Goal: Download file/media

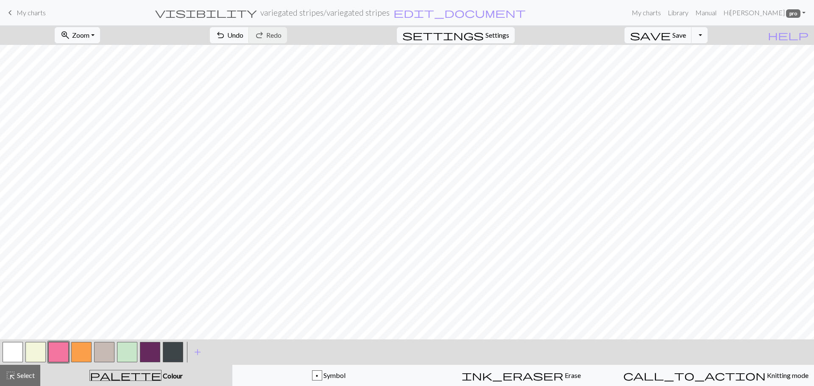
click at [156, 351] on button "button" at bounding box center [150, 352] width 20 height 20
click at [81, 355] on button "button" at bounding box center [81, 352] width 20 height 20
click at [708, 42] on button "Toggle Dropdown" at bounding box center [700, 35] width 16 height 16
click at [693, 67] on button "save_alt Download" at bounding box center [637, 68] width 140 height 14
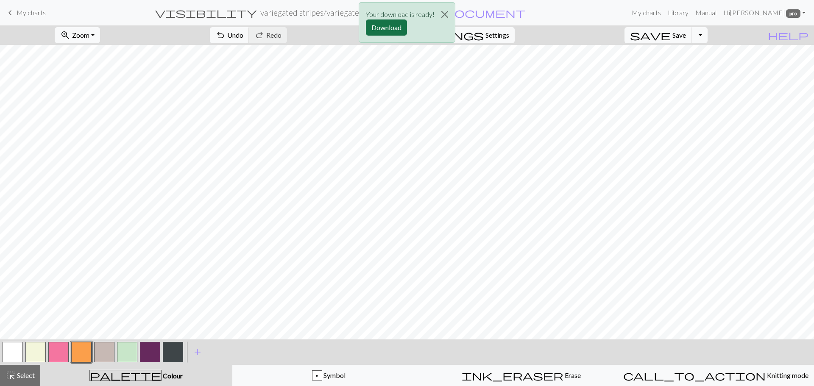
click at [389, 27] on button "Download" at bounding box center [386, 28] width 41 height 16
click at [177, 357] on button "button" at bounding box center [173, 352] width 20 height 20
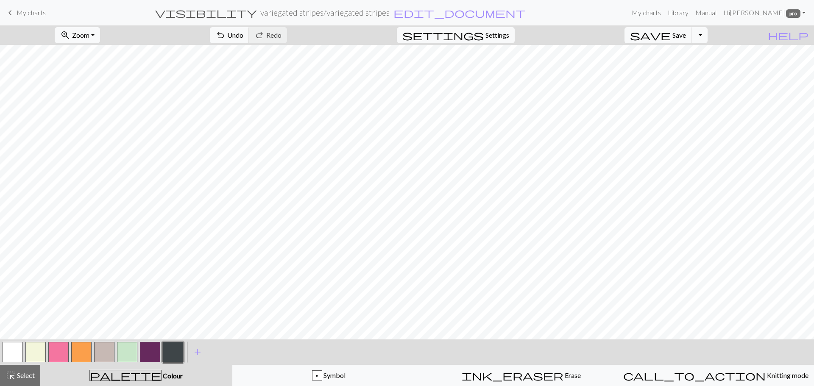
drag, startPoint x: 32, startPoint y: 351, endPoint x: 71, endPoint y: 343, distance: 39.8
click at [33, 351] on button "button" at bounding box center [35, 352] width 20 height 20
click at [35, 349] on button "button" at bounding box center [35, 352] width 20 height 20
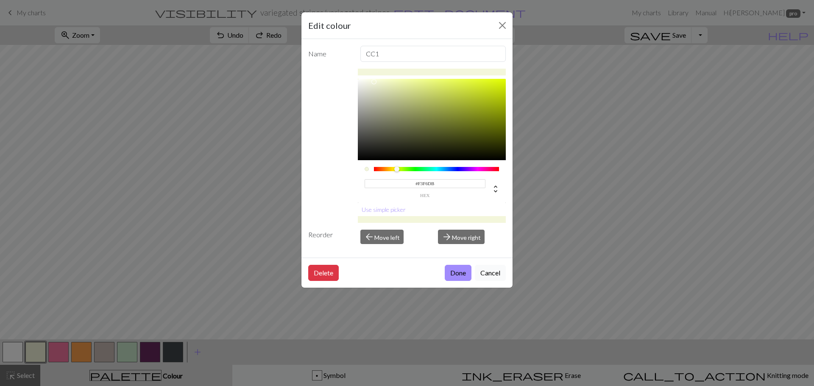
click at [504, 274] on button "Cancel" at bounding box center [490, 273] width 31 height 16
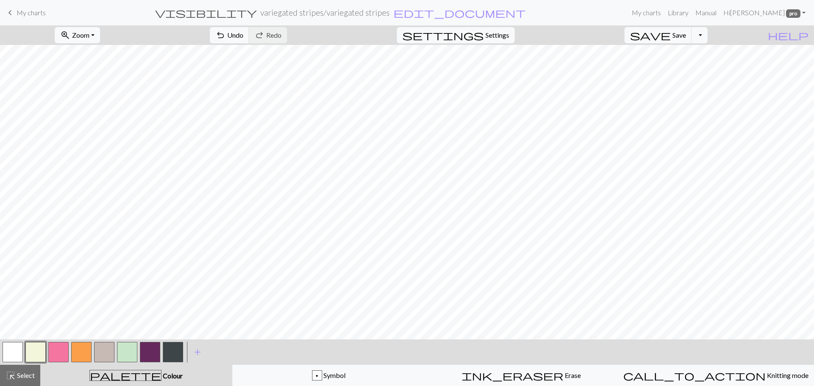
click at [11, 349] on button "button" at bounding box center [13, 352] width 20 height 20
click at [176, 353] on button "button" at bounding box center [173, 352] width 20 height 20
click at [103, 353] on button "button" at bounding box center [104, 352] width 20 height 20
click at [198, 351] on span "add" at bounding box center [197, 352] width 10 height 12
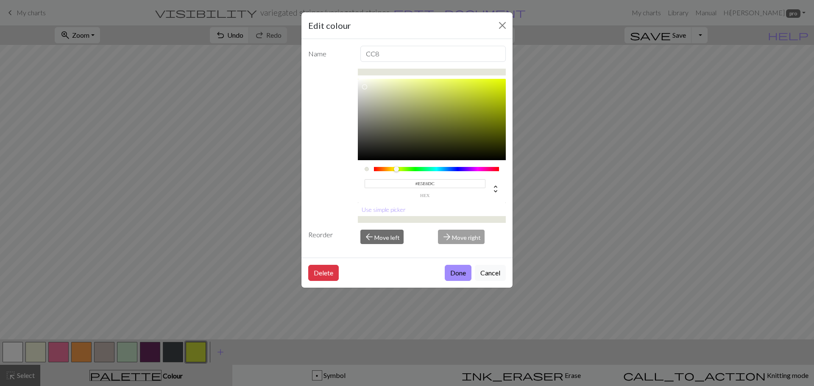
click at [364, 87] on div at bounding box center [432, 119] width 148 height 81
click at [365, 96] on div at bounding box center [432, 119] width 148 height 81
click at [368, 91] on div at bounding box center [432, 119] width 148 height 81
click at [363, 86] on div at bounding box center [432, 119] width 148 height 81
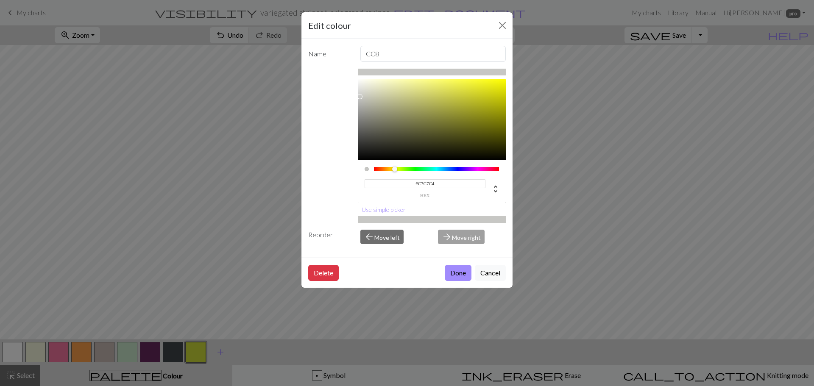
click at [360, 97] on div at bounding box center [432, 119] width 148 height 81
click at [358, 91] on div at bounding box center [432, 119] width 148 height 81
type input "#E8E8E6"
click at [359, 86] on div at bounding box center [432, 119] width 148 height 81
click at [456, 271] on button "Done" at bounding box center [458, 273] width 27 height 16
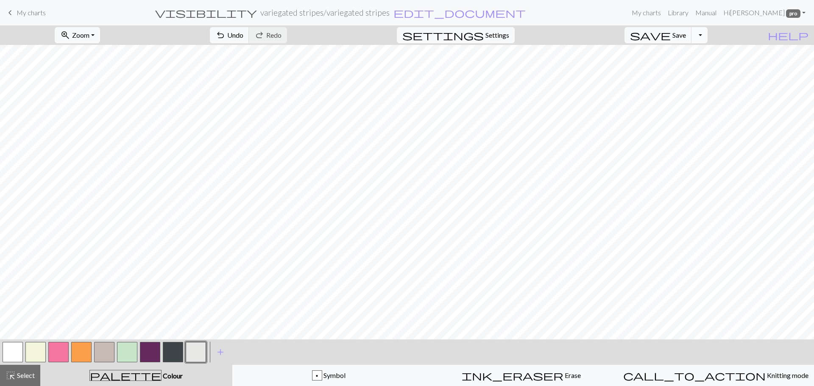
click at [708, 32] on button "Toggle Dropdown" at bounding box center [700, 35] width 16 height 16
click at [689, 64] on button "save_alt Download" at bounding box center [637, 68] width 140 height 14
drag, startPoint x: 402, startPoint y: 23, endPoint x: 398, endPoint y: 23, distance: 4.3
click at [398, 23] on button "Download" at bounding box center [386, 28] width 41 height 16
click at [177, 359] on button "button" at bounding box center [173, 352] width 20 height 20
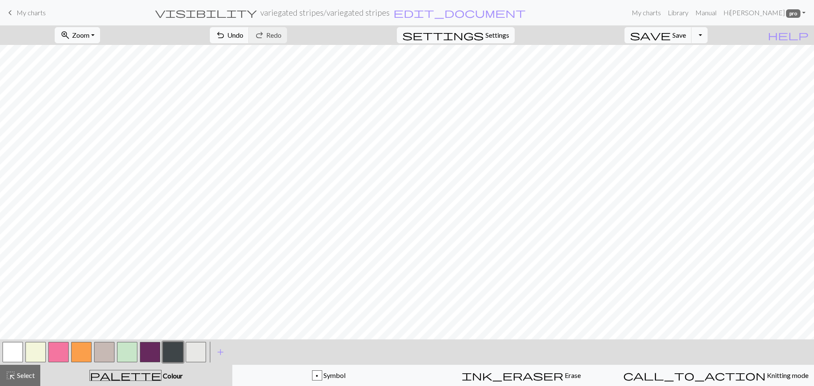
click at [98, 351] on button "button" at bounding box center [104, 352] width 20 height 20
click at [192, 349] on button "button" at bounding box center [196, 352] width 20 height 20
click at [169, 356] on button "button" at bounding box center [173, 352] width 20 height 20
click at [100, 352] on button "button" at bounding box center [104, 352] width 20 height 20
click at [203, 352] on button "button" at bounding box center [196, 352] width 20 height 20
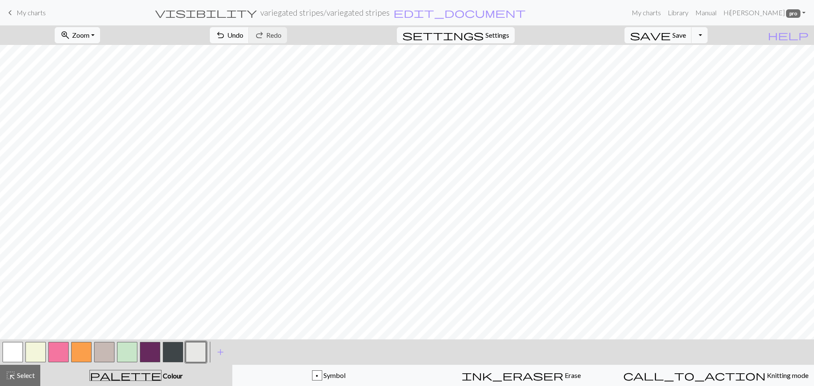
click at [100, 347] on button "button" at bounding box center [104, 352] width 20 height 20
click at [100, 351] on button "button" at bounding box center [104, 352] width 20 height 20
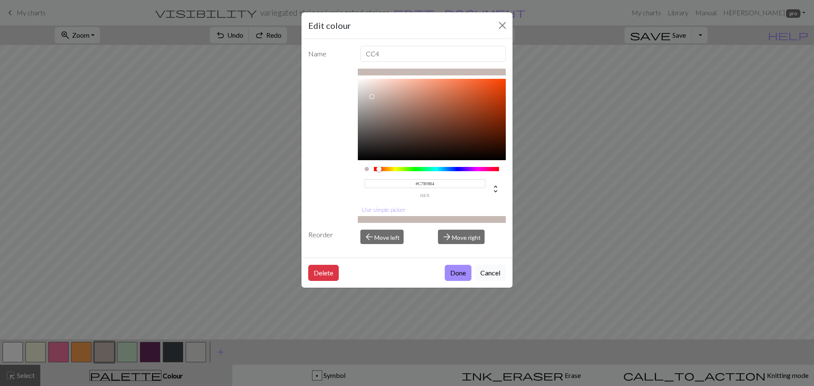
click at [490, 272] on button "Cancel" at bounding box center [490, 273] width 31 height 16
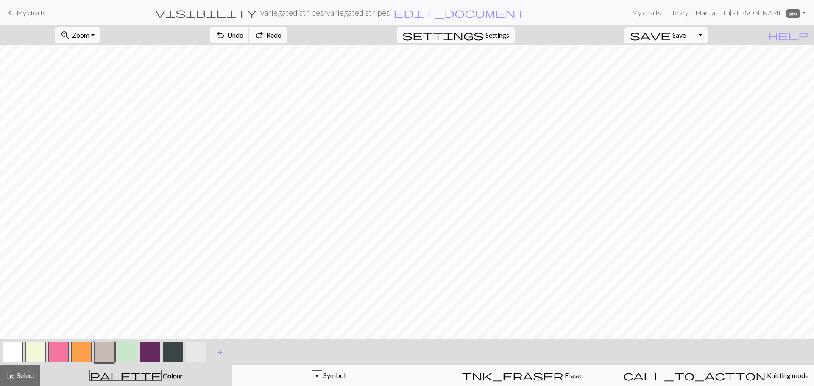
drag, startPoint x: 192, startPoint y: 351, endPoint x: 218, endPoint y: 341, distance: 27.4
click at [192, 351] on button "button" at bounding box center [196, 352] width 20 height 20
click at [219, 354] on span "add" at bounding box center [220, 352] width 10 height 12
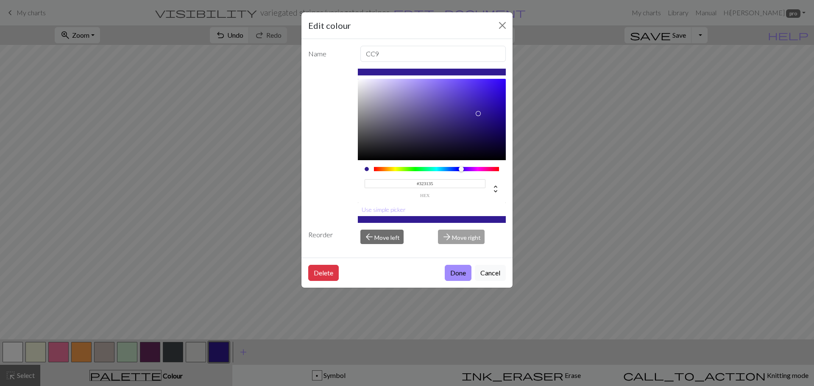
click at [370, 143] on div at bounding box center [432, 119] width 148 height 81
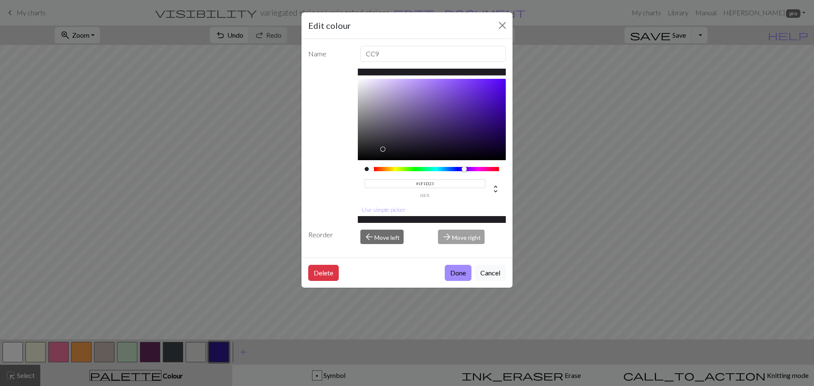
click at [381, 149] on div at bounding box center [432, 119] width 148 height 81
type input "#312F35"
click at [377, 143] on div at bounding box center [432, 119] width 148 height 81
click at [454, 276] on button "Done" at bounding box center [458, 273] width 27 height 16
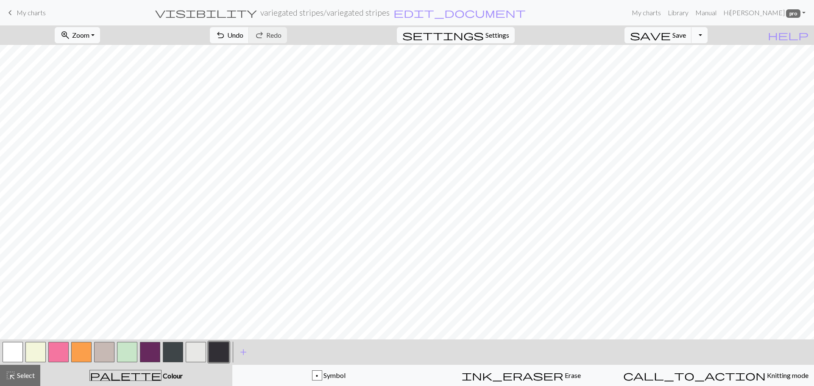
click at [708, 38] on button "Toggle Dropdown" at bounding box center [700, 35] width 16 height 16
click at [686, 55] on button "file_copy Save a copy" at bounding box center [637, 54] width 140 height 14
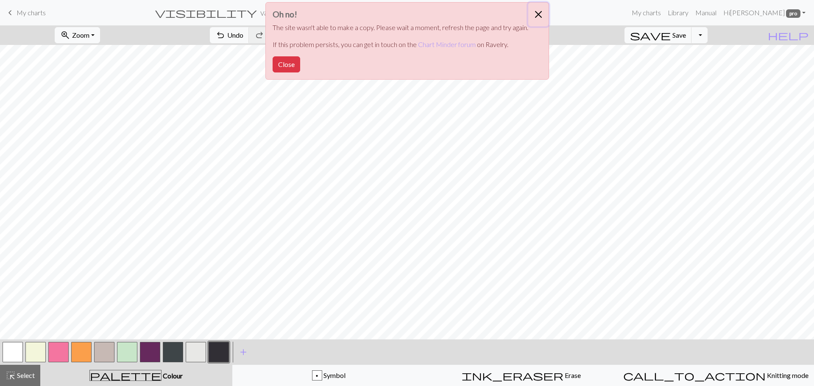
drag, startPoint x: 532, startPoint y: 15, endPoint x: 549, endPoint y: 23, distance: 18.8
click at [531, 15] on button "Close" at bounding box center [538, 15] width 20 height 24
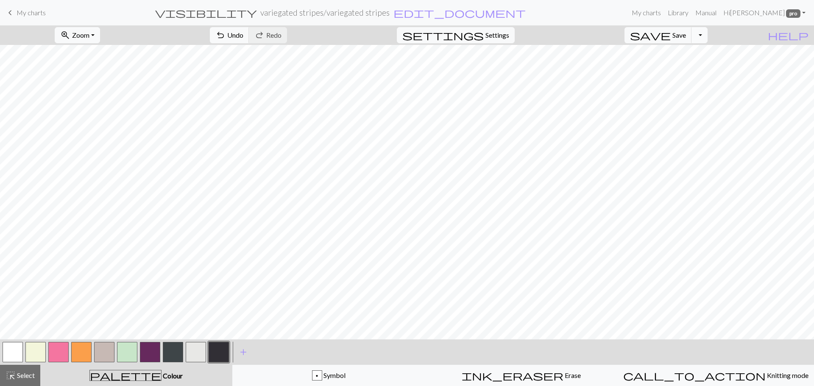
drag, startPoint x: 711, startPoint y: 36, endPoint x: 711, endPoint y: 41, distance: 5.1
click at [708, 39] on button "Toggle Dropdown" at bounding box center [700, 35] width 16 height 16
click at [681, 67] on button "save_alt Download" at bounding box center [637, 68] width 140 height 14
click at [375, 27] on button "Download" at bounding box center [386, 28] width 41 height 16
click at [83, 354] on button "button" at bounding box center [81, 352] width 20 height 20
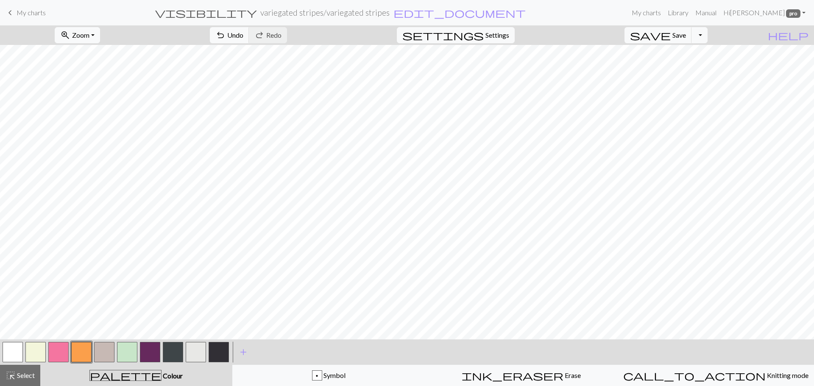
click at [151, 352] on button "button" at bounding box center [150, 352] width 20 height 20
click at [63, 352] on button "button" at bounding box center [58, 352] width 20 height 20
click at [126, 353] on button "button" at bounding box center [127, 352] width 20 height 20
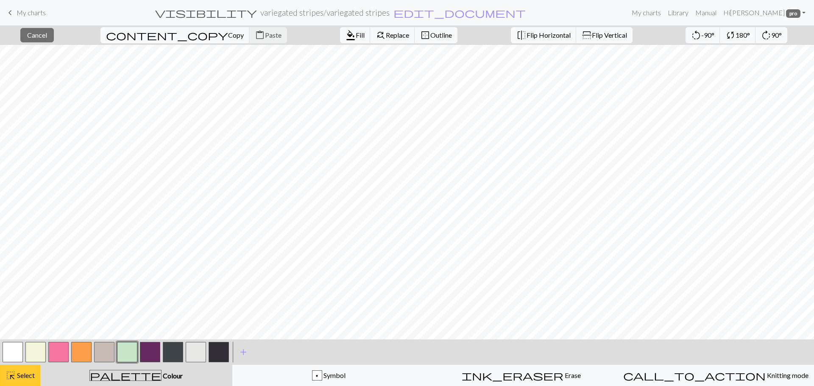
drag, startPoint x: 17, startPoint y: 375, endPoint x: 39, endPoint y: 368, distance: 23.1
click at [19, 374] on span "Select" at bounding box center [25, 375] width 19 height 8
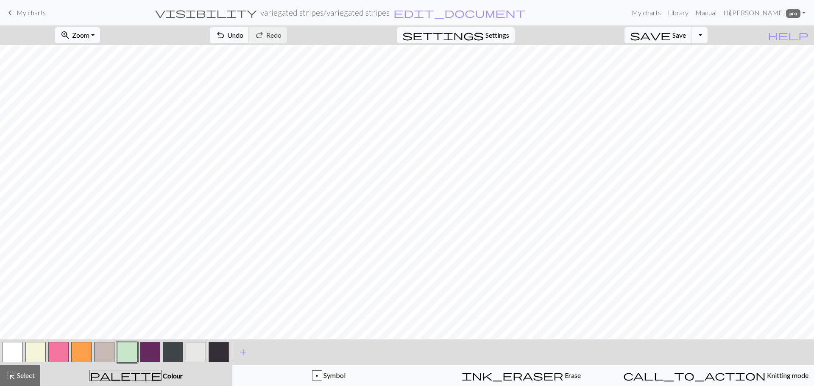
click at [708, 34] on button "Toggle Dropdown" at bounding box center [700, 35] width 16 height 16
click at [690, 70] on button "save_alt Download" at bounding box center [637, 68] width 140 height 14
click at [708, 34] on button "Toggle Dropdown" at bounding box center [700, 35] width 16 height 16
click at [677, 67] on button "save_alt Download" at bounding box center [637, 68] width 140 height 14
click at [708, 36] on button "Toggle Dropdown" at bounding box center [700, 35] width 16 height 16
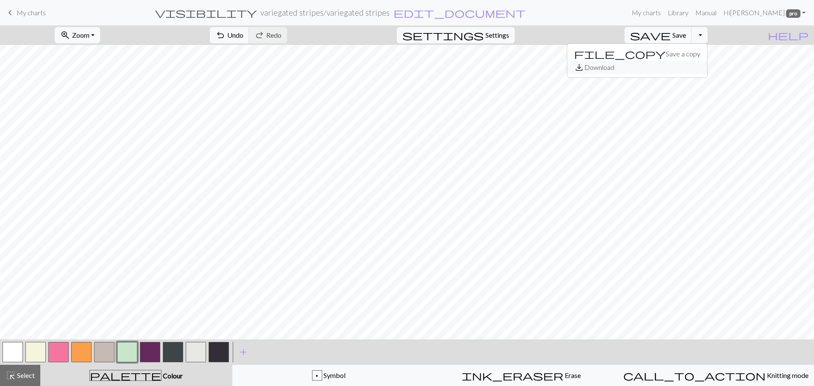
click at [680, 69] on button "save_alt Download" at bounding box center [637, 68] width 140 height 14
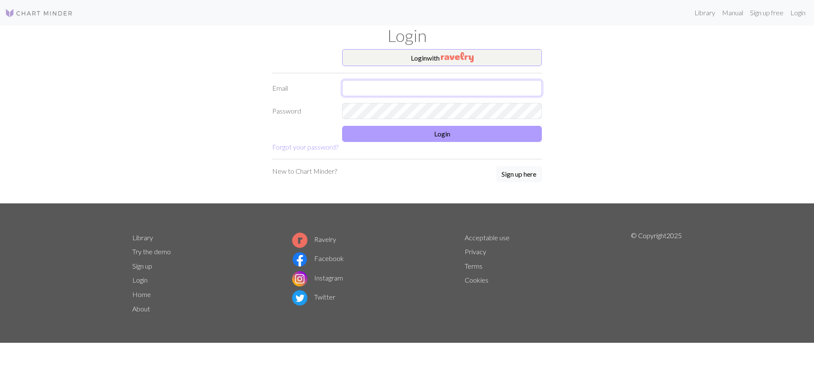
type input "juliamarywilmott@gmail.com"
click at [424, 137] on button "Login" at bounding box center [442, 134] width 200 height 16
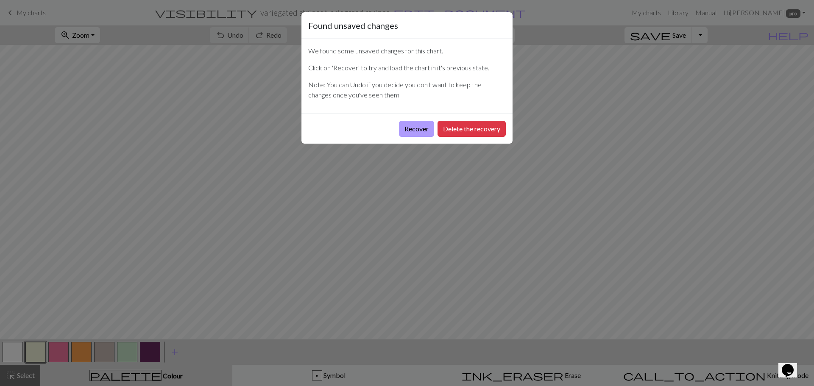
click at [418, 130] on button "Recover" at bounding box center [416, 129] width 35 height 16
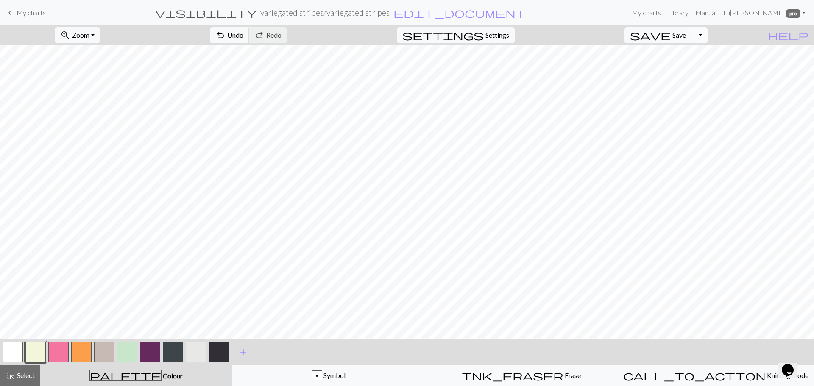
click at [708, 31] on button "Toggle Dropdown" at bounding box center [700, 35] width 16 height 16
click at [675, 68] on button "save_alt Download" at bounding box center [637, 68] width 140 height 14
click at [384, 31] on button "Download" at bounding box center [386, 28] width 41 height 16
drag, startPoint x: 202, startPoint y: 351, endPoint x: 206, endPoint y: 342, distance: 9.3
click at [202, 349] on button "button" at bounding box center [196, 352] width 20 height 20
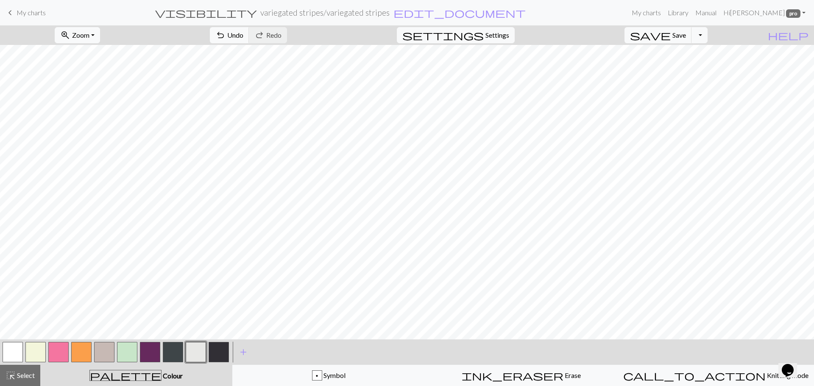
drag, startPoint x: 213, startPoint y: 350, endPoint x: 223, endPoint y: 344, distance: 11.4
click at [213, 349] on button "button" at bounding box center [219, 352] width 20 height 20
click at [196, 354] on button "button" at bounding box center [196, 352] width 20 height 20
click at [218, 355] on button "button" at bounding box center [219, 352] width 20 height 20
click at [201, 356] on button "button" at bounding box center [196, 352] width 20 height 20
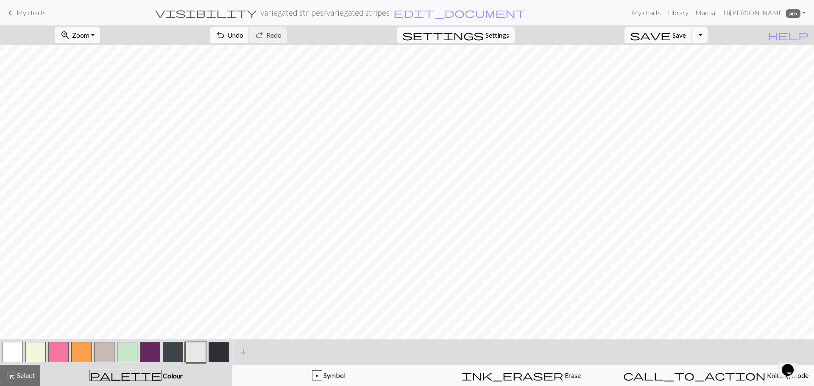
click at [213, 353] on button "button" at bounding box center [219, 352] width 20 height 20
click at [193, 348] on button "button" at bounding box center [196, 352] width 20 height 20
drag, startPoint x: 213, startPoint y: 349, endPoint x: 215, endPoint y: 345, distance: 4.6
click at [213, 349] on button "button" at bounding box center [219, 352] width 20 height 20
drag, startPoint x: 197, startPoint y: 352, endPoint x: 198, endPoint y: 343, distance: 9.8
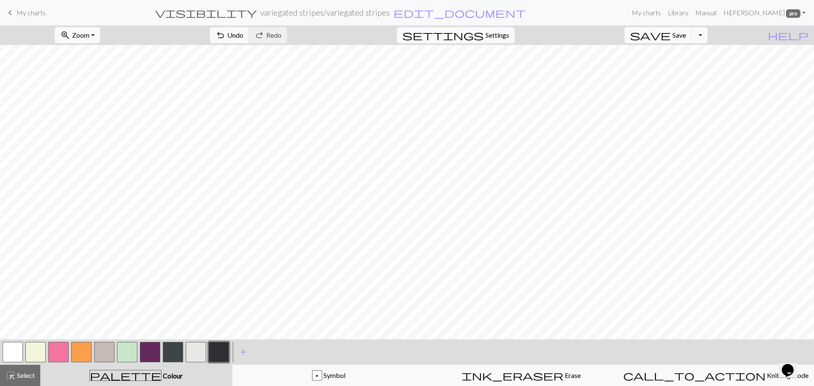
click at [197, 349] on button "button" at bounding box center [196, 352] width 20 height 20
click at [215, 355] on button "button" at bounding box center [219, 352] width 20 height 20
click at [193, 349] on button "button" at bounding box center [196, 352] width 20 height 20
drag, startPoint x: 214, startPoint y: 354, endPoint x: 214, endPoint y: 343, distance: 10.6
click at [213, 352] on button "button" at bounding box center [219, 352] width 20 height 20
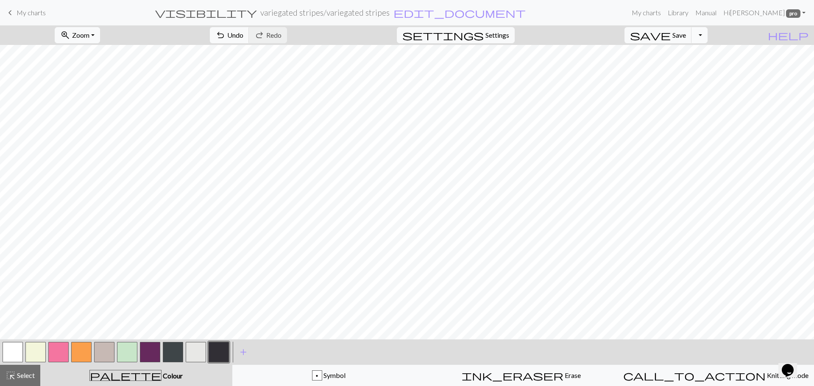
click at [708, 32] on button "Toggle Dropdown" at bounding box center [700, 35] width 16 height 16
click at [693, 63] on button "save_alt Download" at bounding box center [637, 68] width 140 height 14
click at [395, 27] on button "Download" at bounding box center [386, 28] width 41 height 16
click at [174, 350] on button "button" at bounding box center [173, 352] width 20 height 20
click at [99, 350] on button "button" at bounding box center [104, 352] width 20 height 20
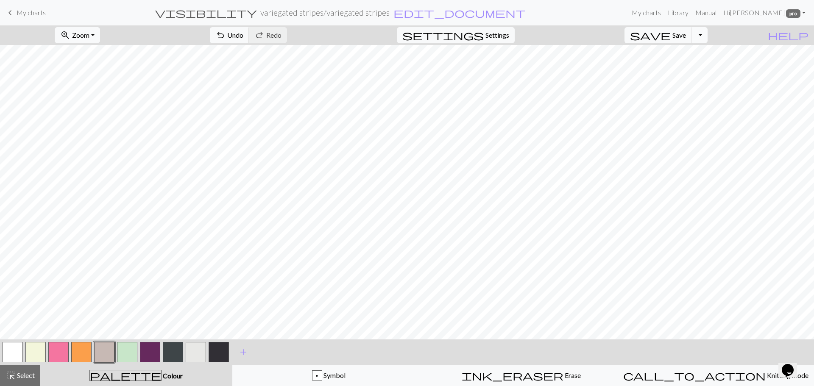
click at [708, 33] on button "Toggle Dropdown" at bounding box center [700, 35] width 16 height 16
click at [689, 67] on button "save_alt Download" at bounding box center [637, 68] width 140 height 14
click at [392, 25] on button "Download" at bounding box center [386, 28] width 41 height 16
click at [31, 356] on button "button" at bounding box center [35, 352] width 20 height 20
click at [708, 34] on button "Toggle Dropdown" at bounding box center [700, 35] width 16 height 16
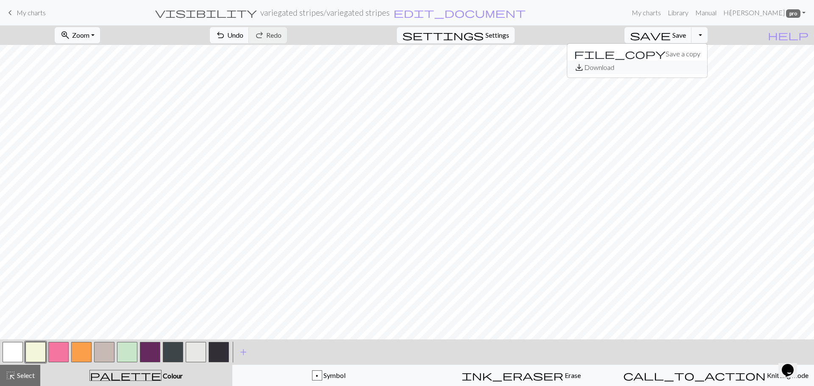
click at [689, 62] on button "save_alt Download" at bounding box center [637, 68] width 140 height 14
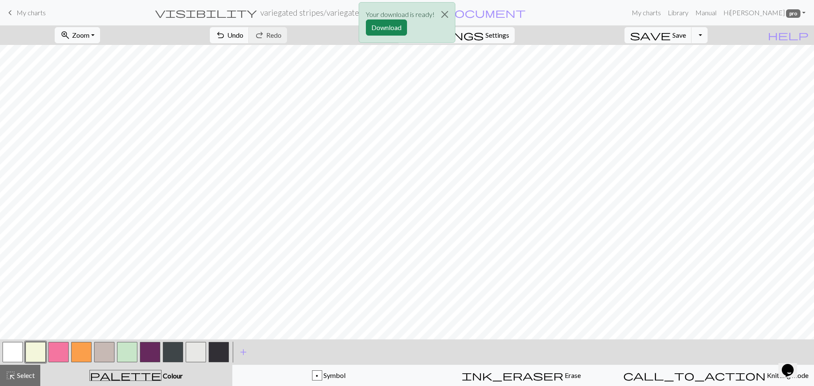
click at [396, 36] on div "Your download is ready! Download" at bounding box center [407, 22] width 97 height 41
click at [384, 30] on button "Download" at bounding box center [386, 28] width 41 height 16
click at [77, 346] on button "button" at bounding box center [81, 352] width 20 height 20
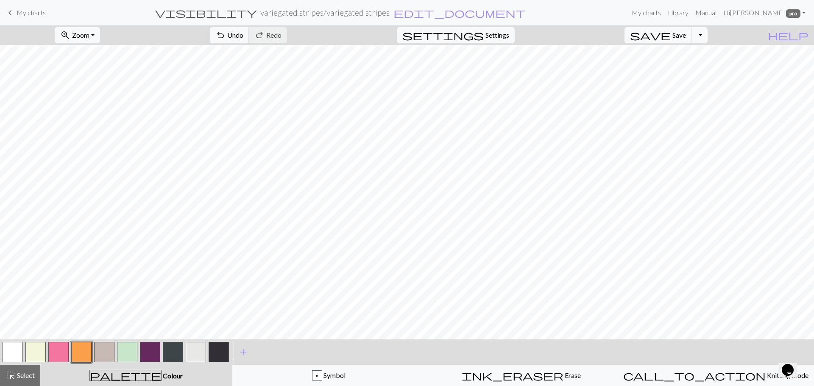
click at [151, 357] on button "button" at bounding box center [150, 352] width 20 height 20
click at [125, 351] on button "button" at bounding box center [127, 352] width 20 height 20
click at [708, 30] on button "Toggle Dropdown" at bounding box center [700, 35] width 16 height 16
click at [683, 68] on button "save_alt Download" at bounding box center [637, 68] width 140 height 14
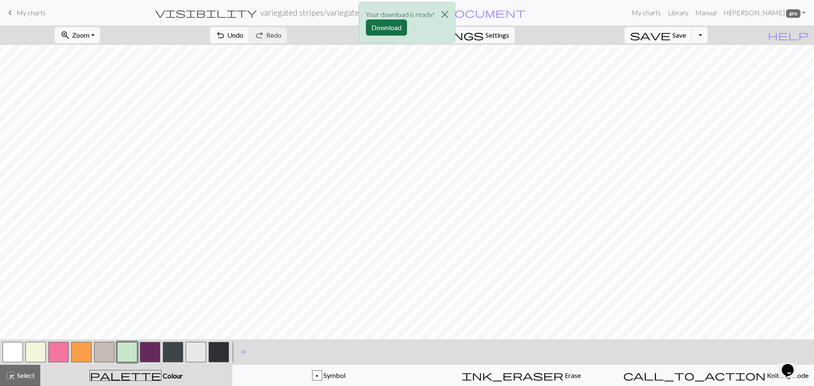
click at [387, 28] on button "Download" at bounding box center [386, 28] width 41 height 16
click at [217, 351] on button "button" at bounding box center [219, 352] width 20 height 20
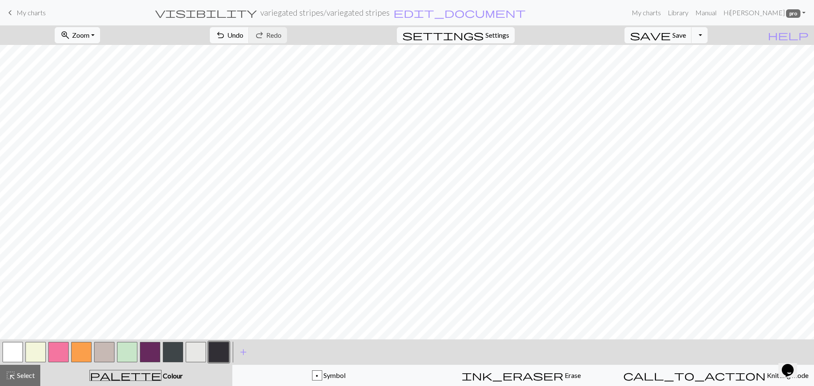
click at [175, 351] on button "button" at bounding box center [173, 352] width 20 height 20
click at [216, 352] on button "button" at bounding box center [219, 352] width 20 height 20
drag, startPoint x: 171, startPoint y: 352, endPoint x: 206, endPoint y: 343, distance: 35.4
click at [176, 351] on button "button" at bounding box center [173, 352] width 20 height 20
drag, startPoint x: 217, startPoint y: 347, endPoint x: 218, endPoint y: 343, distance: 4.8
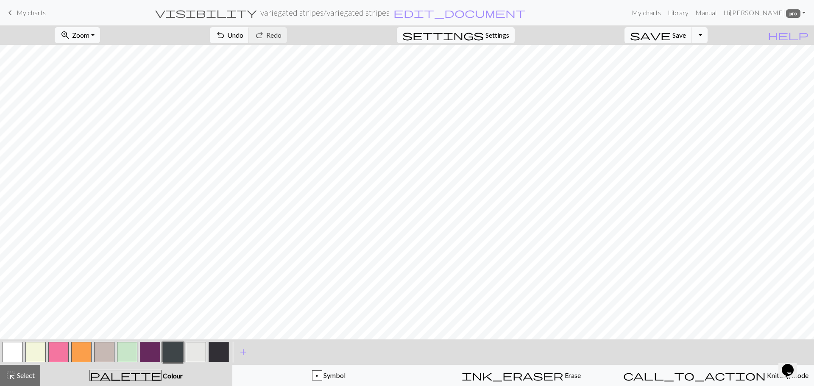
click at [217, 347] on button "button" at bounding box center [219, 352] width 20 height 20
click at [708, 30] on button "Toggle Dropdown" at bounding box center [700, 35] width 16 height 16
click at [679, 67] on button "save_alt Download" at bounding box center [637, 68] width 140 height 14
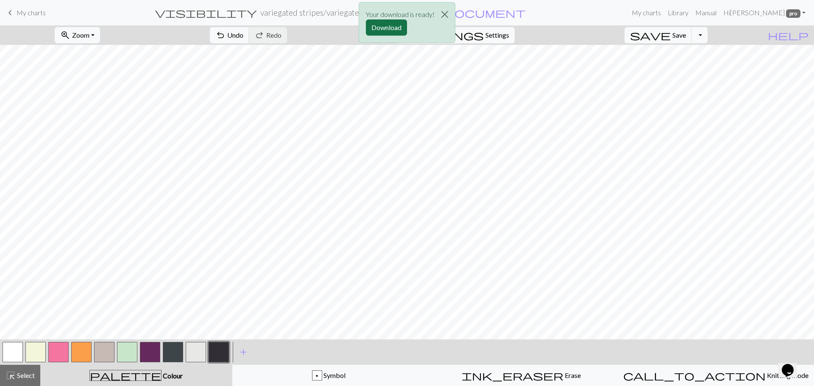
click at [383, 26] on button "Download" at bounding box center [386, 28] width 41 height 16
click at [144, 352] on button "button" at bounding box center [150, 352] width 20 height 20
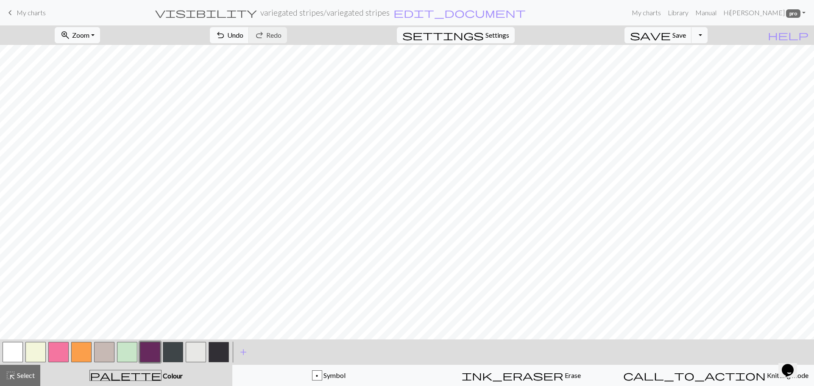
click at [121, 347] on button "button" at bounding box center [127, 352] width 20 height 20
drag, startPoint x: 150, startPoint y: 358, endPoint x: 202, endPoint y: 342, distance: 54.5
click at [151, 358] on button "button" at bounding box center [150, 352] width 20 height 20
click at [708, 41] on button "Toggle Dropdown" at bounding box center [700, 35] width 16 height 16
click at [690, 70] on button "save_alt Download" at bounding box center [637, 68] width 140 height 14
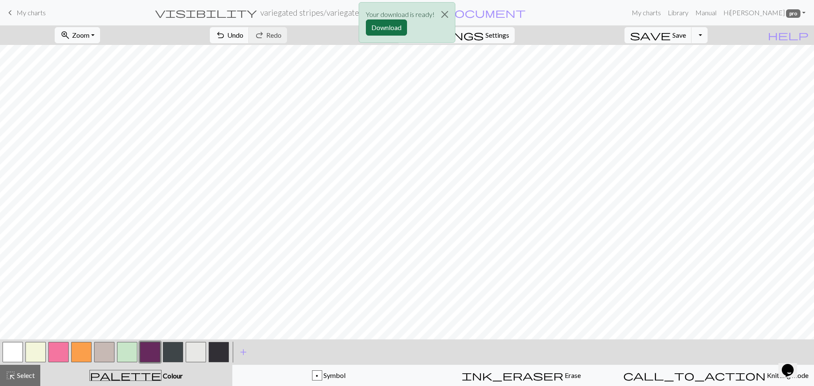
click at [399, 27] on button "Download" at bounding box center [386, 28] width 41 height 16
click at [59, 351] on button "button" at bounding box center [58, 352] width 20 height 20
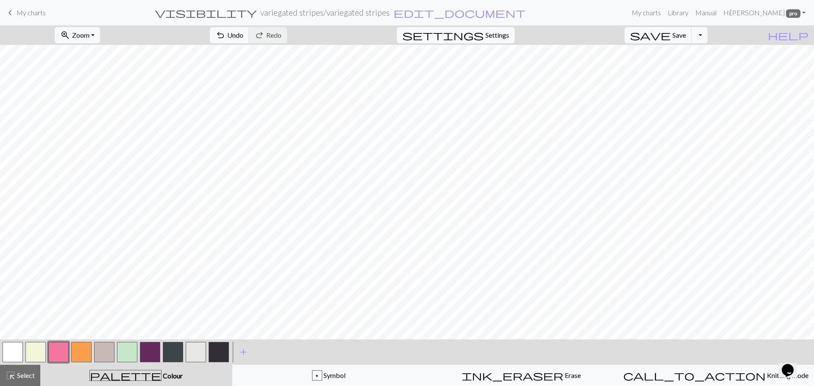
click at [34, 350] on button "button" at bounding box center [35, 352] width 20 height 20
click at [54, 348] on button "button" at bounding box center [58, 352] width 20 height 20
click at [38, 357] on button "button" at bounding box center [35, 352] width 20 height 20
click at [50, 355] on button "button" at bounding box center [58, 352] width 20 height 20
click at [37, 346] on button "button" at bounding box center [35, 352] width 20 height 20
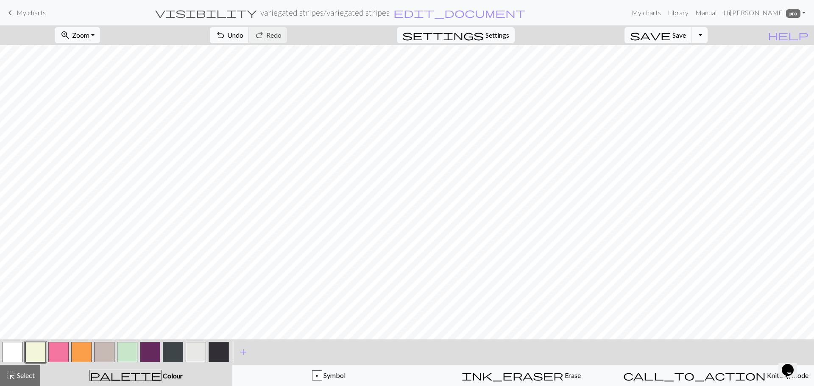
drag, startPoint x: 717, startPoint y: 24, endPoint x: 720, endPoint y: 32, distance: 8.7
click at [719, 25] on nav "keyboard_arrow_left My charts visibility variegated stripes / variegated stripe…" at bounding box center [407, 12] width 814 height 25
click at [708, 38] on button "Toggle Dropdown" at bounding box center [700, 35] width 16 height 16
click at [681, 72] on button "save_alt Download" at bounding box center [637, 68] width 140 height 14
click at [396, 28] on button "Download" at bounding box center [386, 28] width 41 height 16
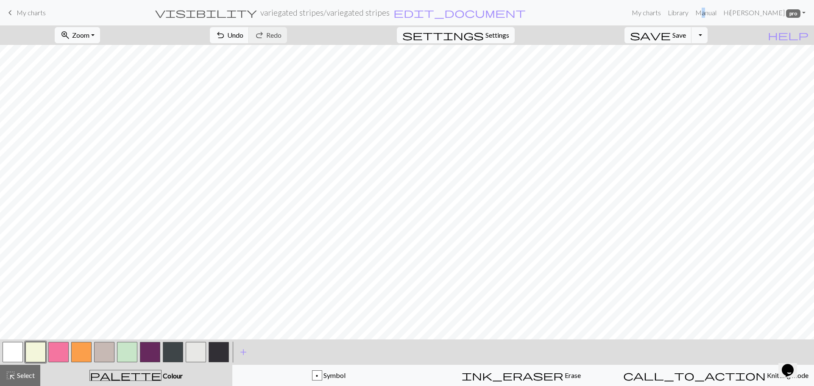
click at [61, 350] on button "button" at bounding box center [58, 352] width 20 height 20
click at [84, 350] on button "button" at bounding box center [81, 352] width 20 height 20
click at [708, 39] on button "Toggle Dropdown" at bounding box center [700, 35] width 16 height 16
click at [687, 70] on button "save_alt Download" at bounding box center [637, 68] width 140 height 14
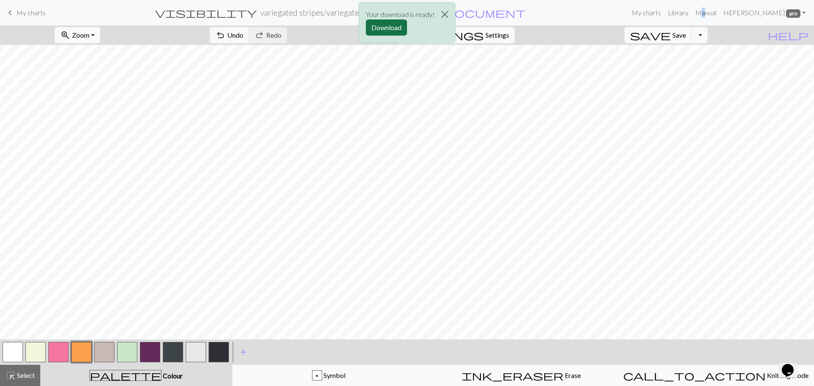
click at [397, 28] on button "Download" at bounding box center [386, 28] width 41 height 16
